Goal: Information Seeking & Learning: Learn about a topic

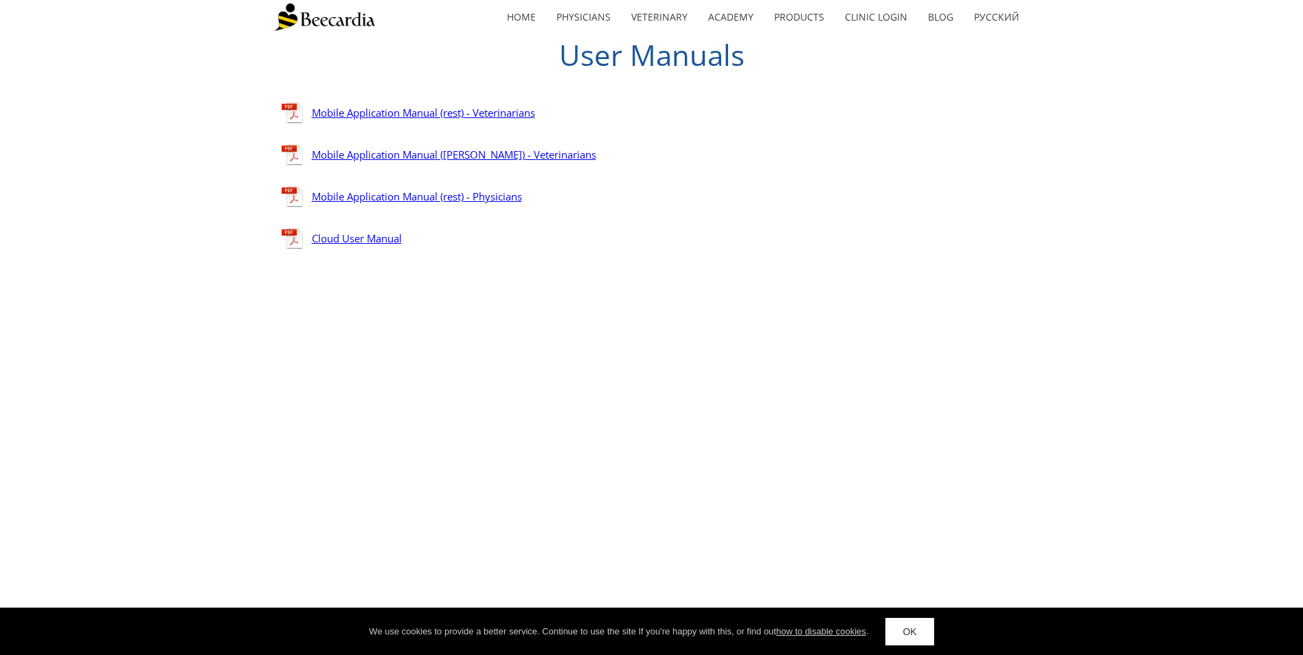
click at [454, 116] on link "Mobile Application Manual (rest) - Veterinarians" at bounding box center [423, 113] width 223 height 14
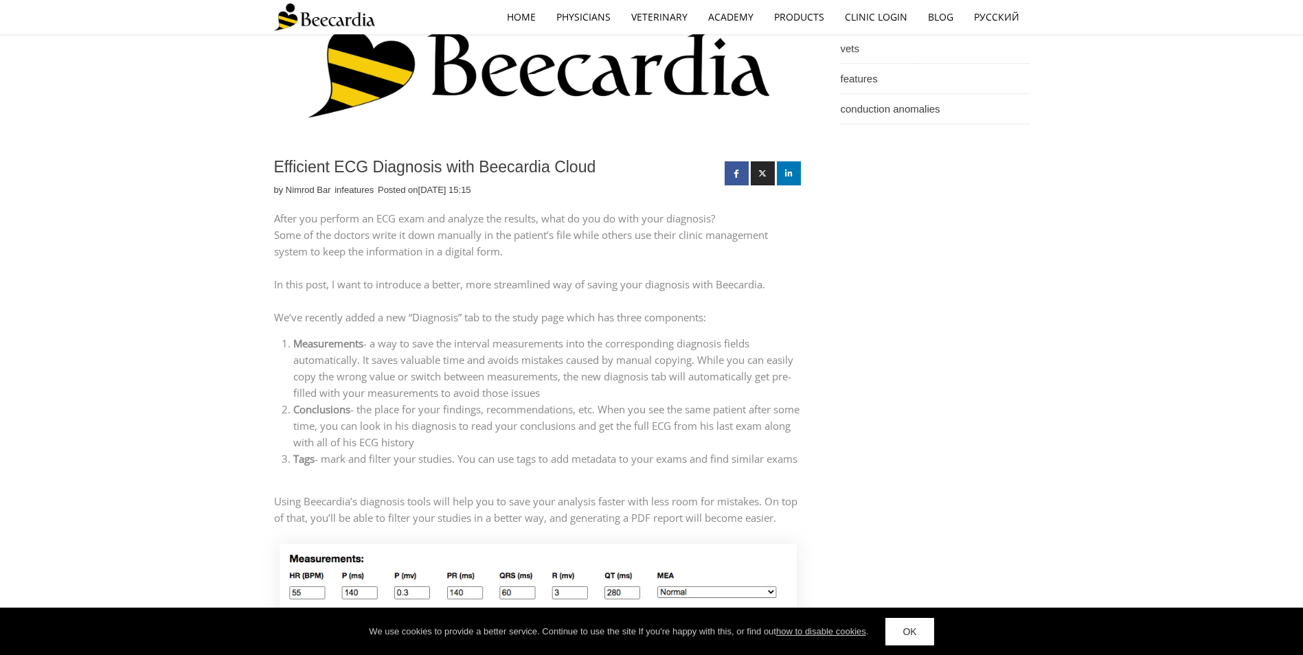
scroll to position [206, 0]
